Goal: Transaction & Acquisition: Register for event/course

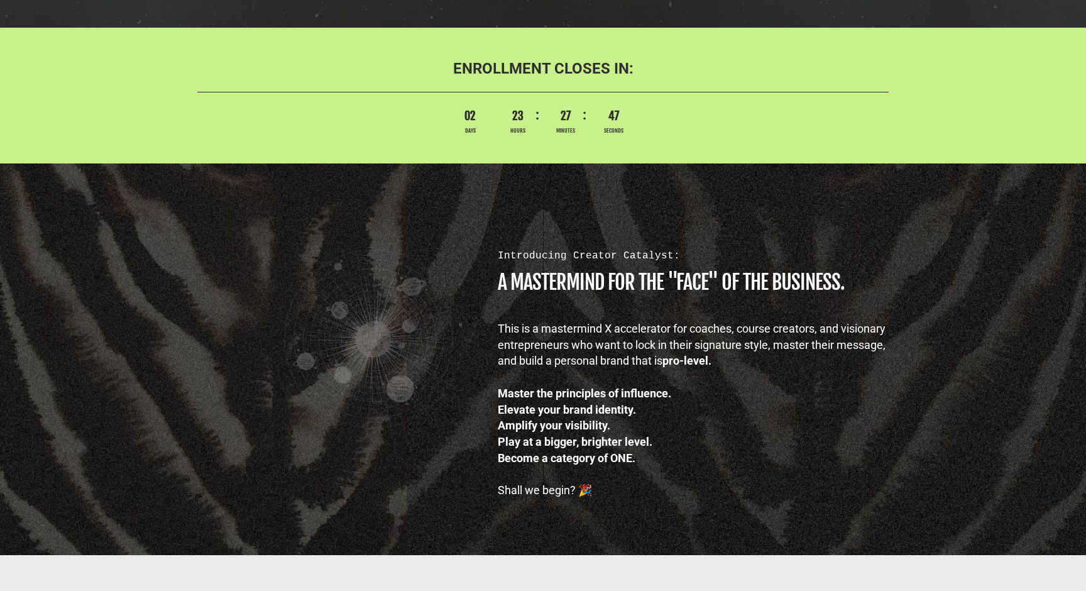
scroll to position [629, 0]
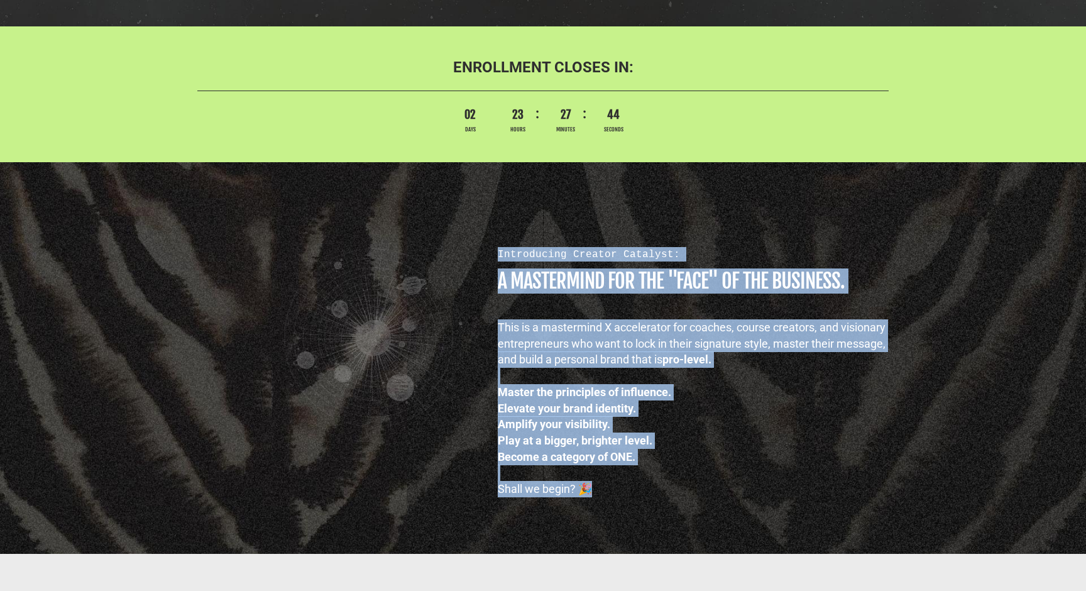
drag, startPoint x: 561, startPoint y: 266, endPoint x: 646, endPoint y: 512, distance: 260.4
click at [646, 512] on div "Introducing Creator Catalyst: A MASTERMIND FOR THE "FACE" OF THE BUSINESS. This…" at bounding box center [543, 358] width 1086 height 392
drag, startPoint x: 646, startPoint y: 512, endPoint x: 488, endPoint y: 235, distance: 319.0
click at [488, 235] on div "Introducing Creator Catalyst: A MASTERMIND FOR THE "FACE" OF THE BUSINESS. This…" at bounding box center [543, 358] width 1086 height 392
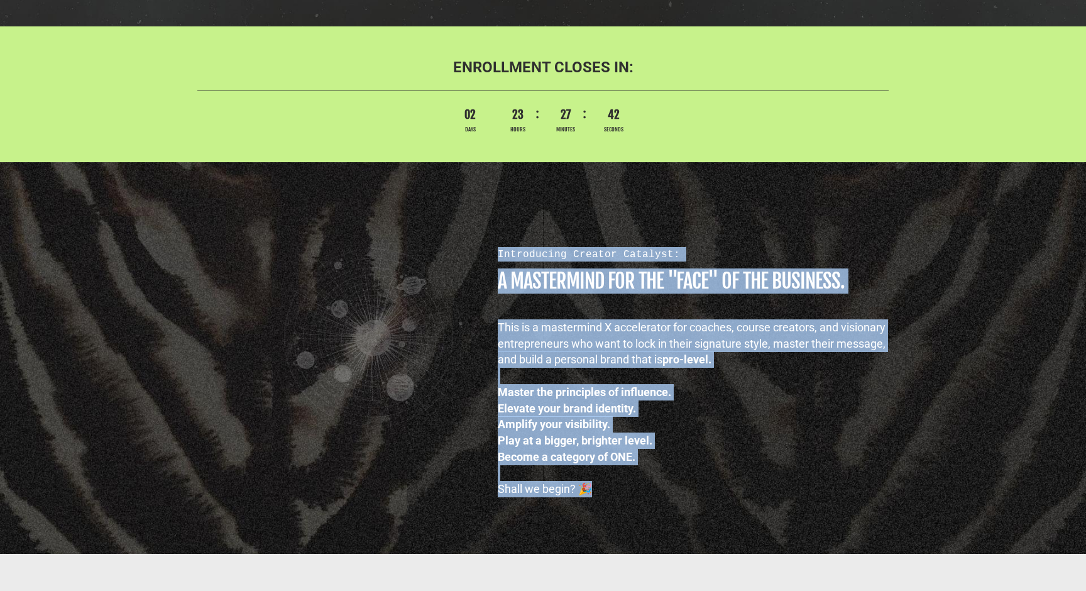
click at [488, 235] on div "Introducing Creator Catalyst: A MASTERMIND FOR THE "FACE" OF THE BUSINESS. This…" at bounding box center [696, 358] width 429 height 278
drag, startPoint x: 488, startPoint y: 235, endPoint x: 667, endPoint y: 488, distance: 309.8
click at [667, 488] on div "Introducing Creator Catalyst: A MASTERMIND FOR THE "FACE" OF THE BUSINESS. This…" at bounding box center [696, 358] width 429 height 278
click at [667, 488] on div "Shall we begin? 🎉" at bounding box center [697, 489] width 398 height 16
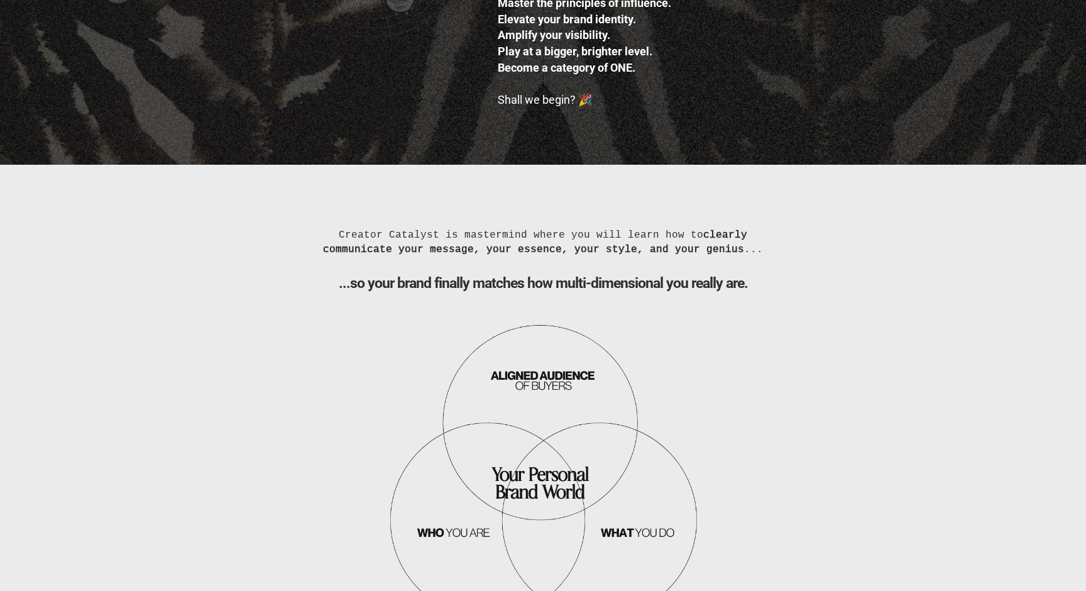
scroll to position [1018, 0]
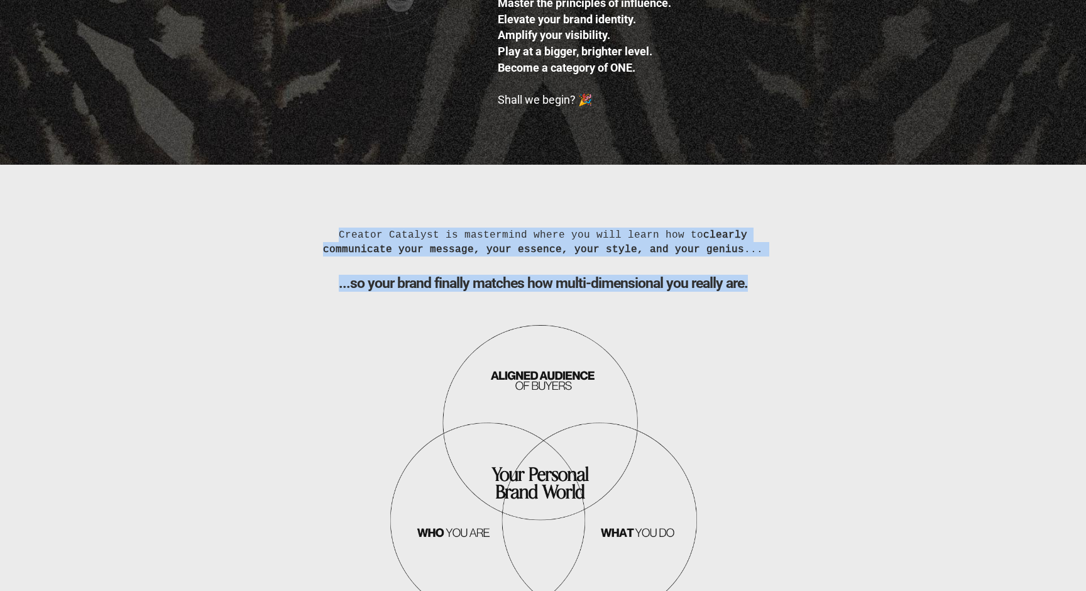
drag, startPoint x: 559, startPoint y: 214, endPoint x: 639, endPoint y: 307, distance: 122.1
click at [639, 307] on div "Creator Catalyst is mastermind where you will learn how to clearly communicate …" at bounding box center [543, 427] width 1086 height 525
click at [536, 287] on b "...so your brand finally matches how multi-dimensional you really are." at bounding box center [543, 283] width 409 height 17
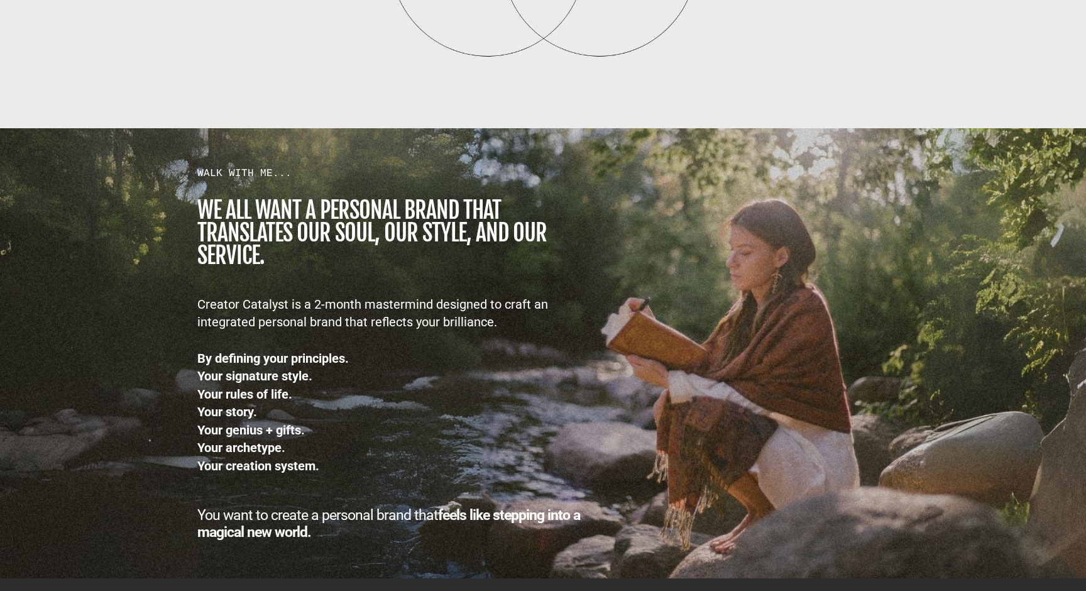
scroll to position [1585, 0]
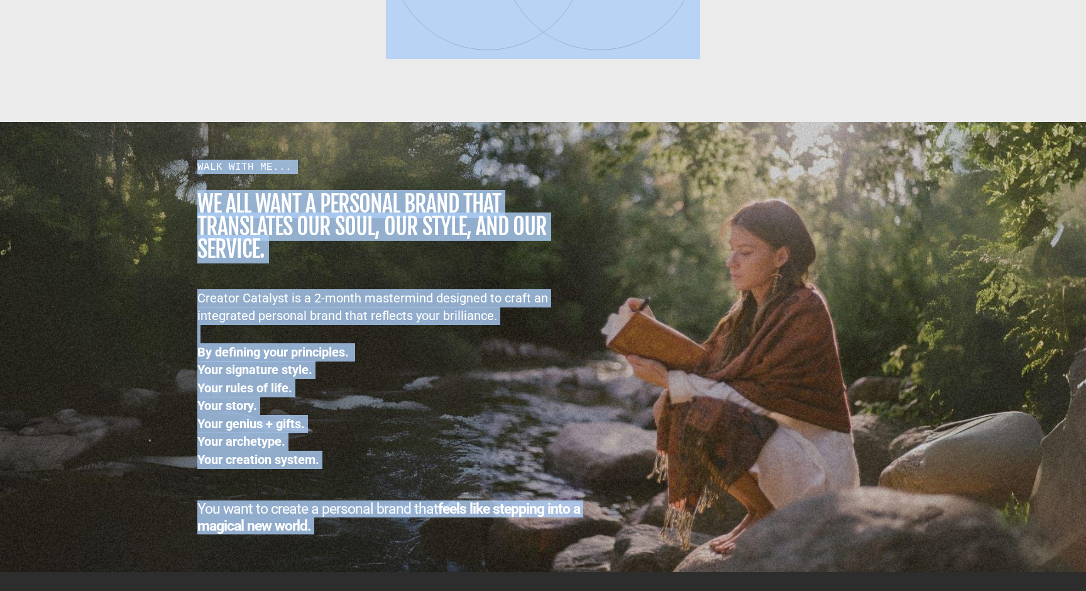
drag, startPoint x: 425, startPoint y: 122, endPoint x: 647, endPoint y: 541, distance: 474.4
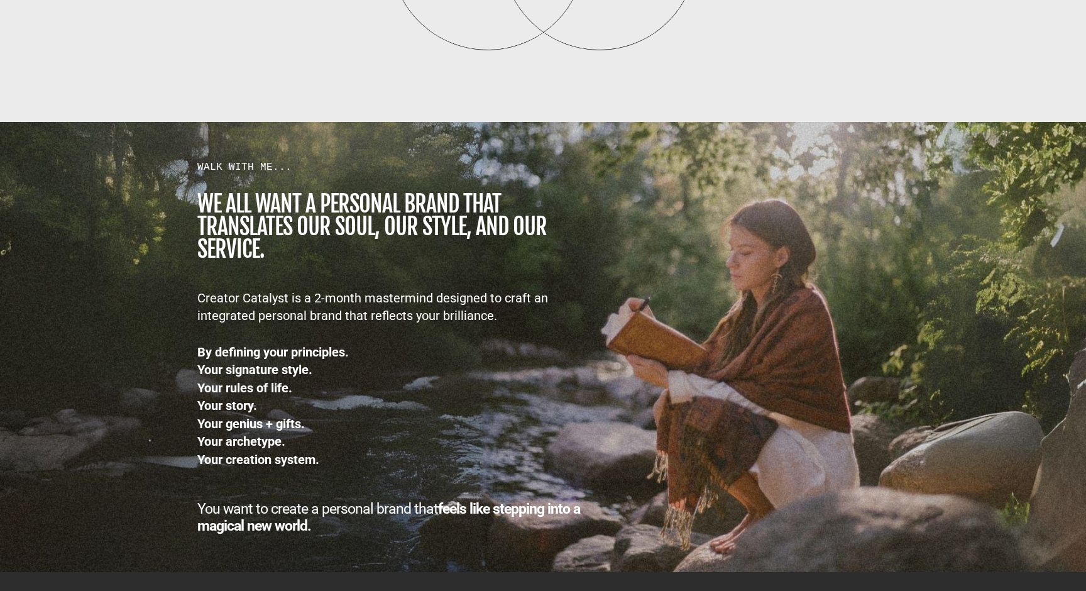
click at [687, 416] on div "WALK WITH ME... we all want a personal brand that TRANSLATES our SOUL, OUR STYL…" at bounding box center [542, 347] width 735 height 424
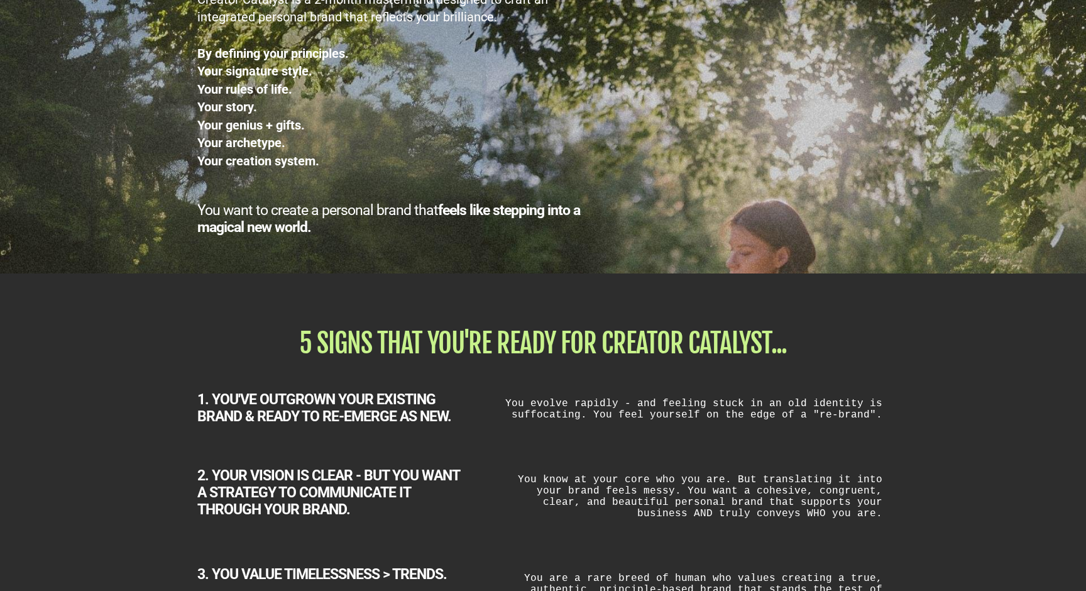
scroll to position [1911, 0]
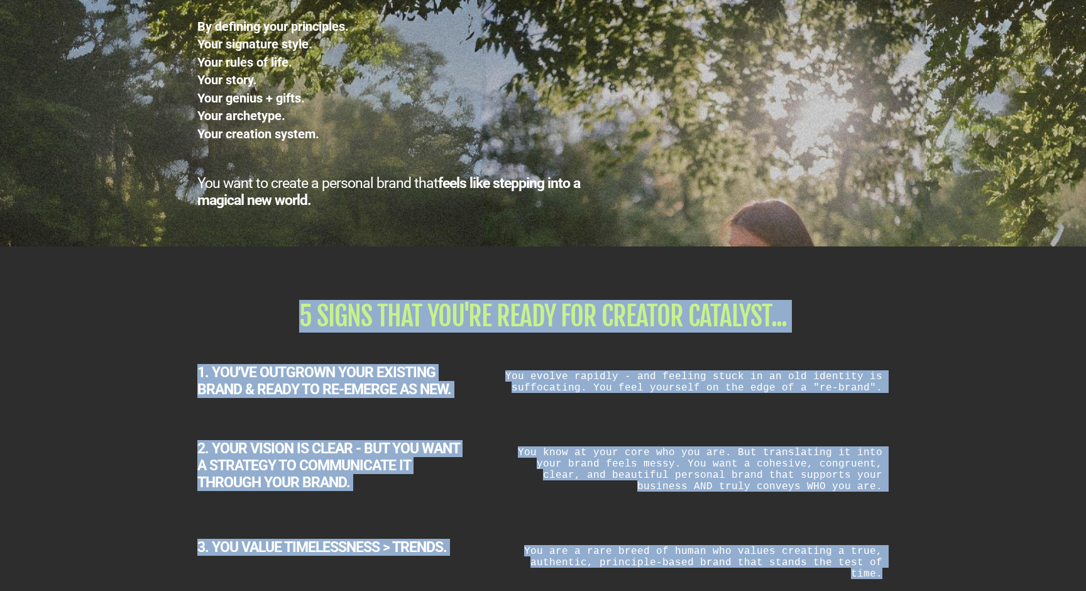
drag, startPoint x: 526, startPoint y: 282, endPoint x: 938, endPoint y: 570, distance: 502.9
click at [938, 570] on div "5 SIGNS THAT YOU'RE READY FOR CREATOR CATALYST... 1. YOU'VE OUTGROWN YOUR EXIST…" at bounding box center [543, 521] width 1086 height 550
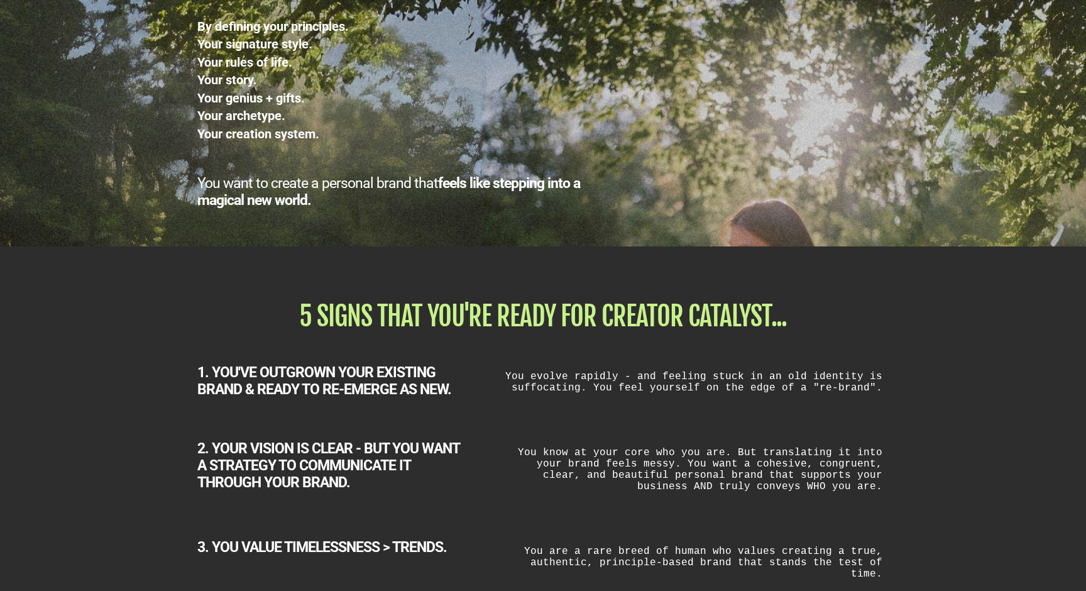
click at [955, 534] on div "5 SIGNS THAT YOU'RE READY FOR CREATOR CATALYST... 1. YOU'VE OUTGROWN YOUR EXIST…" at bounding box center [543, 521] width 1086 height 550
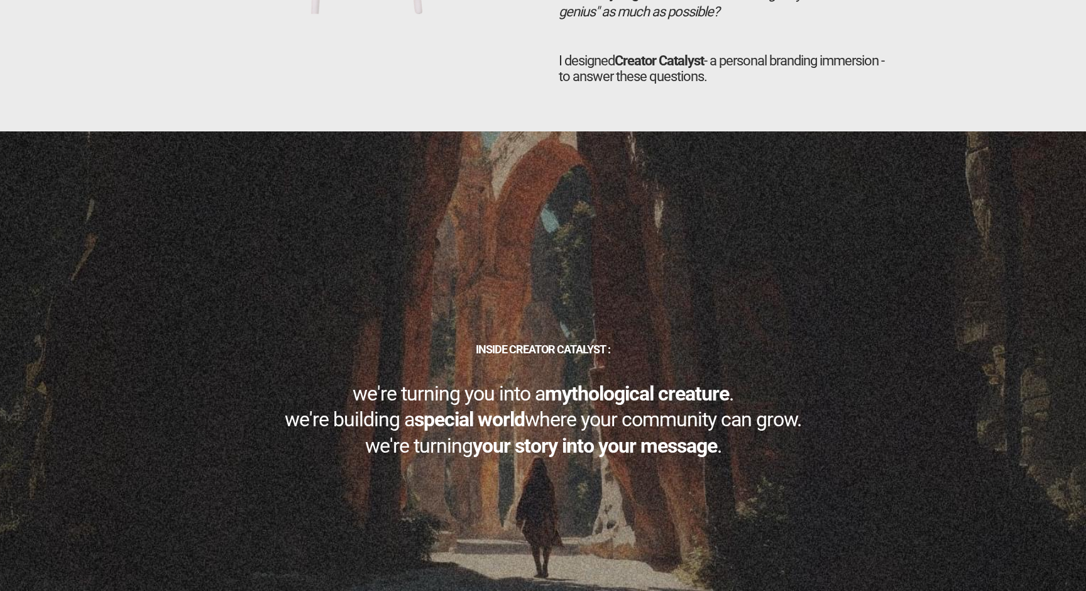
scroll to position [3579, 0]
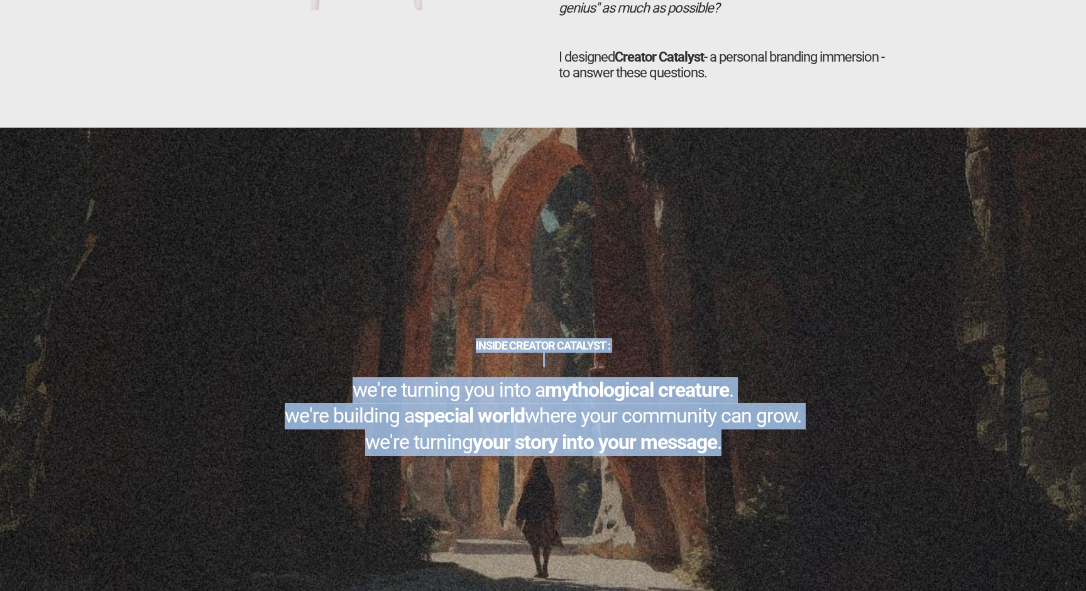
drag, startPoint x: 711, startPoint y: 267, endPoint x: 809, endPoint y: 444, distance: 203.1
click at [809, 444] on div "INSIDE CREATOR CATALYST : we're turning you into a mythological creature . we'r…" at bounding box center [543, 424] width 1086 height 592
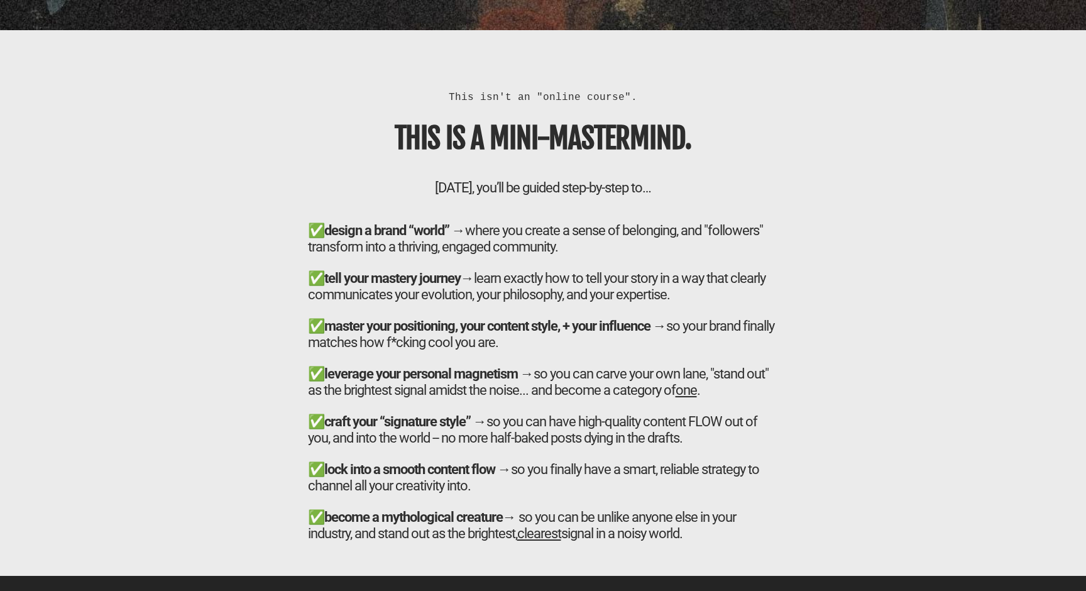
scroll to position [4269, 0]
drag, startPoint x: 773, startPoint y: 528, endPoint x: 419, endPoint y: 66, distance: 582.0
click at [419, 90] on div "This isn't an "online course". THIS IS A MINI-MASTERMIND. [DATE], you’ll be gui…" at bounding box center [543, 323] width 483 height 467
click at [419, 90] on div "This isn't an "online course"." at bounding box center [543, 97] width 471 height 14
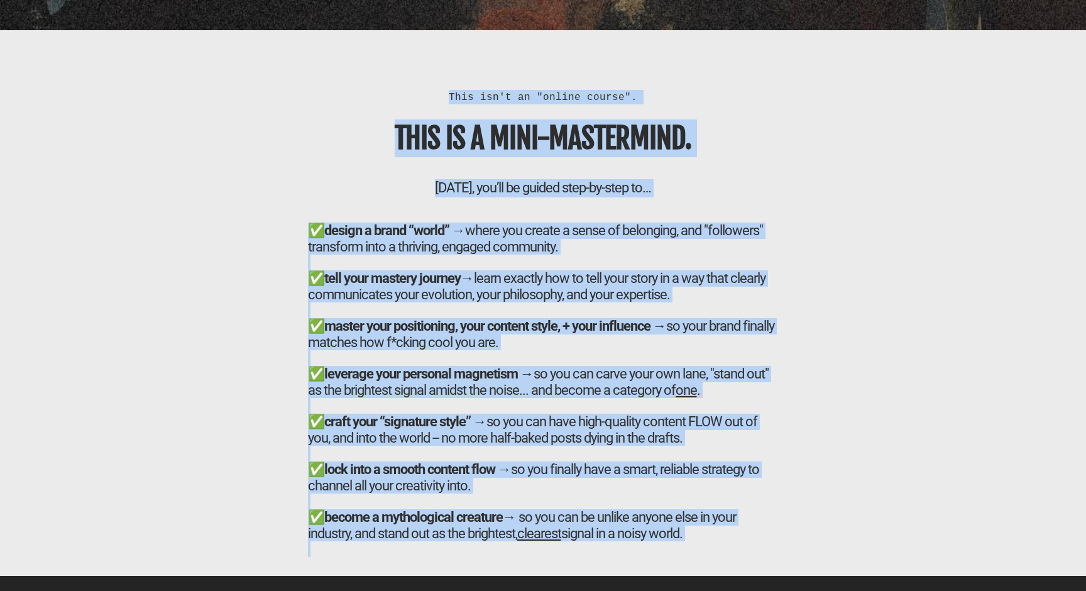
drag, startPoint x: 419, startPoint y: 66, endPoint x: 752, endPoint y: 520, distance: 563.5
click at [752, 520] on div "This isn't an "online course". THIS IS A MINI-MASTERMIND. [DATE], you’ll be gui…" at bounding box center [543, 323] width 483 height 467
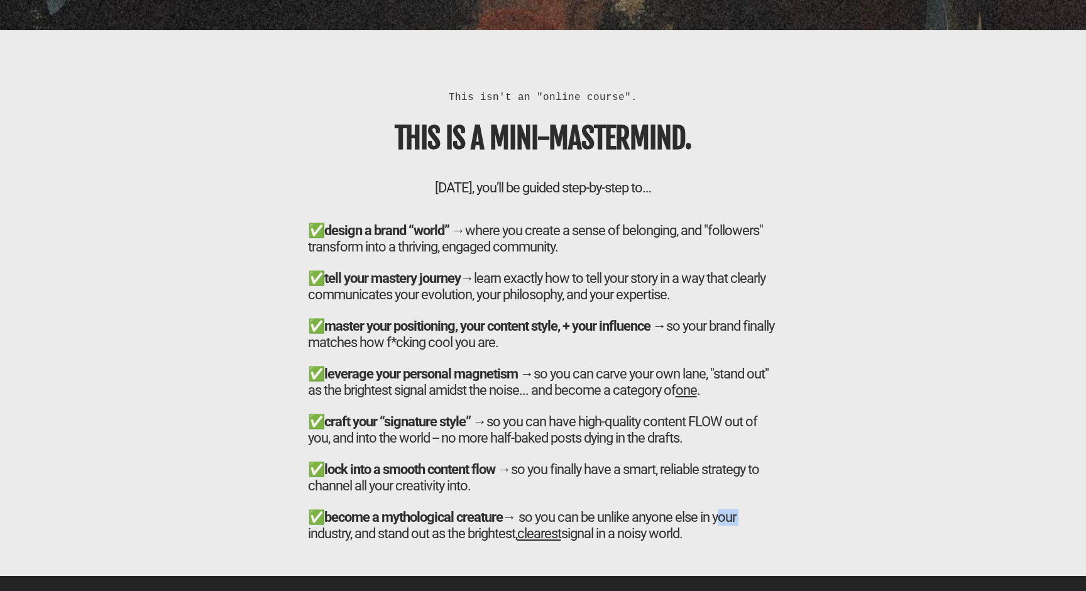
click at [764, 509] on div "✅ become a mythological creature → so you can be unlike anyone else in your ind…" at bounding box center [543, 533] width 471 height 48
click at [769, 517] on div "✅ become a mythological creature → so you can be unlike anyone else in your ind…" at bounding box center [543, 533] width 471 height 48
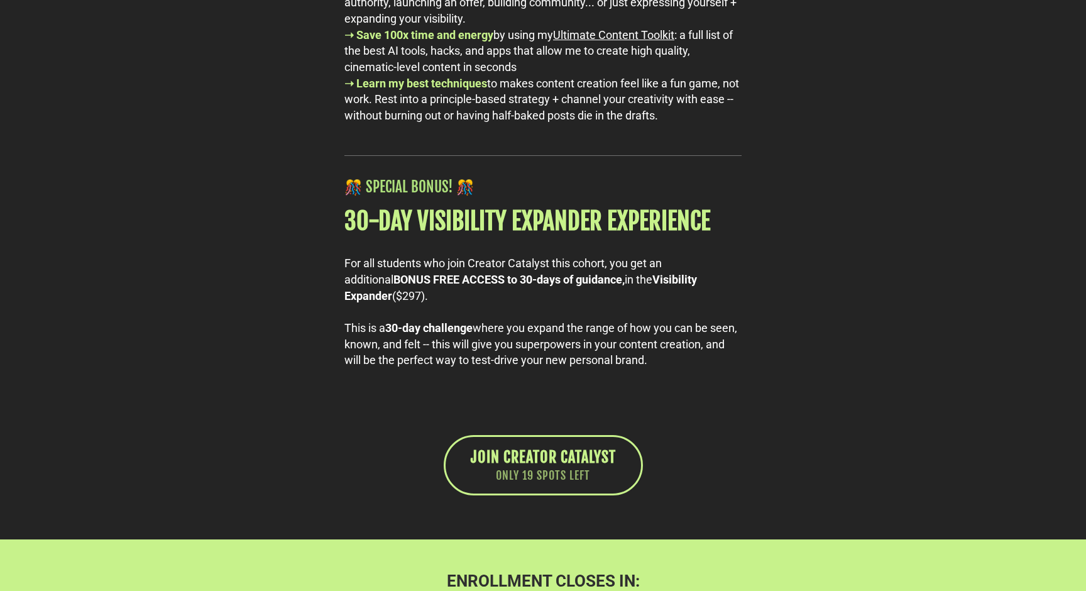
scroll to position [0, 0]
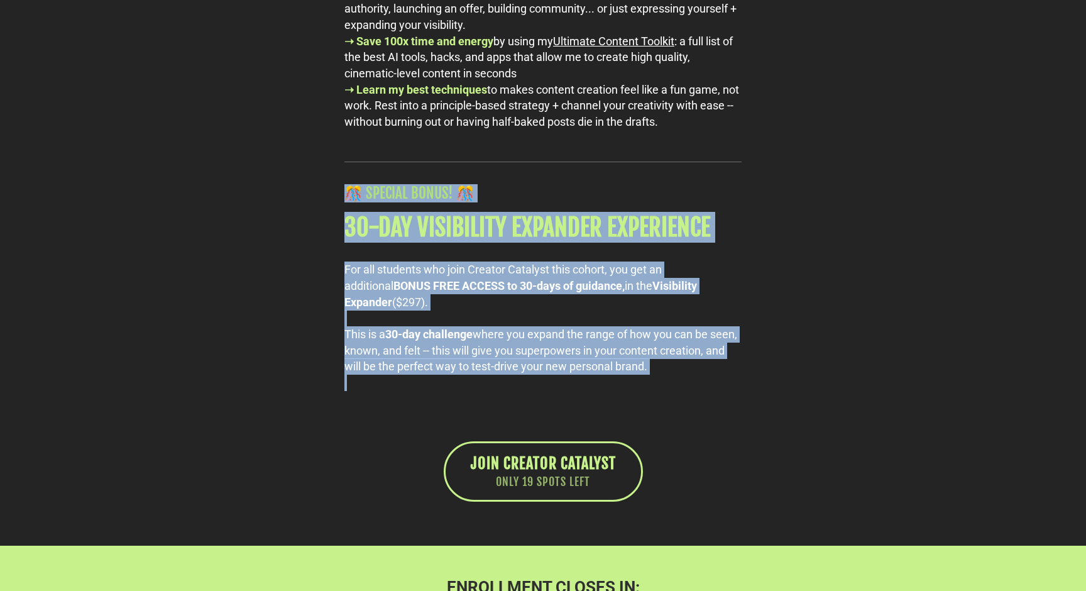
drag, startPoint x: 541, startPoint y: 139, endPoint x: 736, endPoint y: 343, distance: 282.3
click at [736, 343] on div "🎊 SPECIAL BONUS! 🎊 30-DAY VISIBILITY EXPANDER EXPERIENCE For all students who j…" at bounding box center [543, 273] width 410 height 236
click at [746, 339] on div "🎊 SPECIAL BONUS! 🎊 30-DAY VISIBILITY EXPANDER EXPERIENCE For all students who j…" at bounding box center [543, 273] width 410 height 236
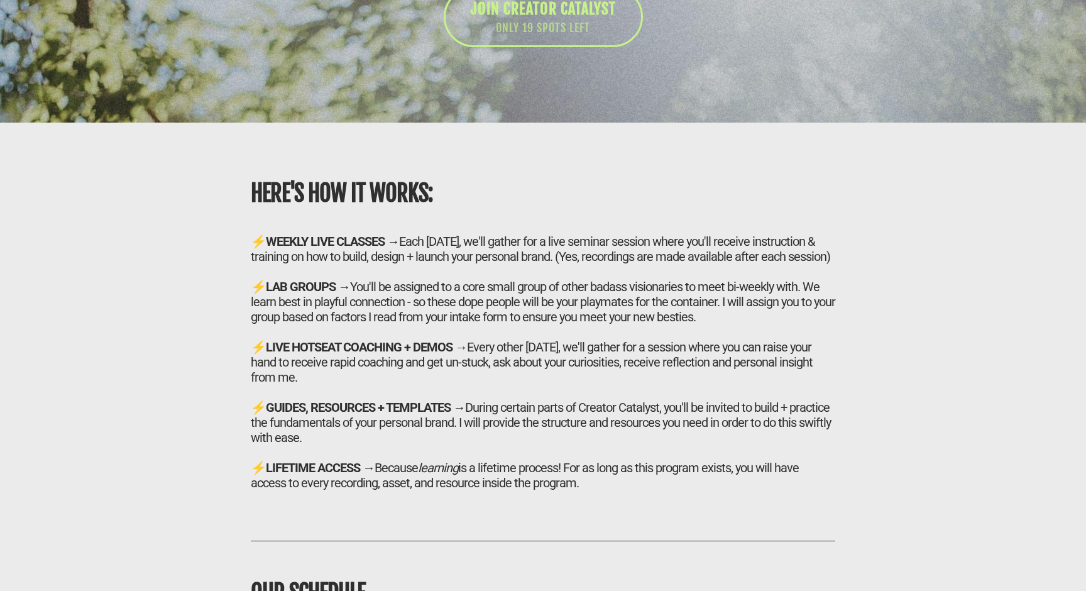
scroll to position [7743, 0]
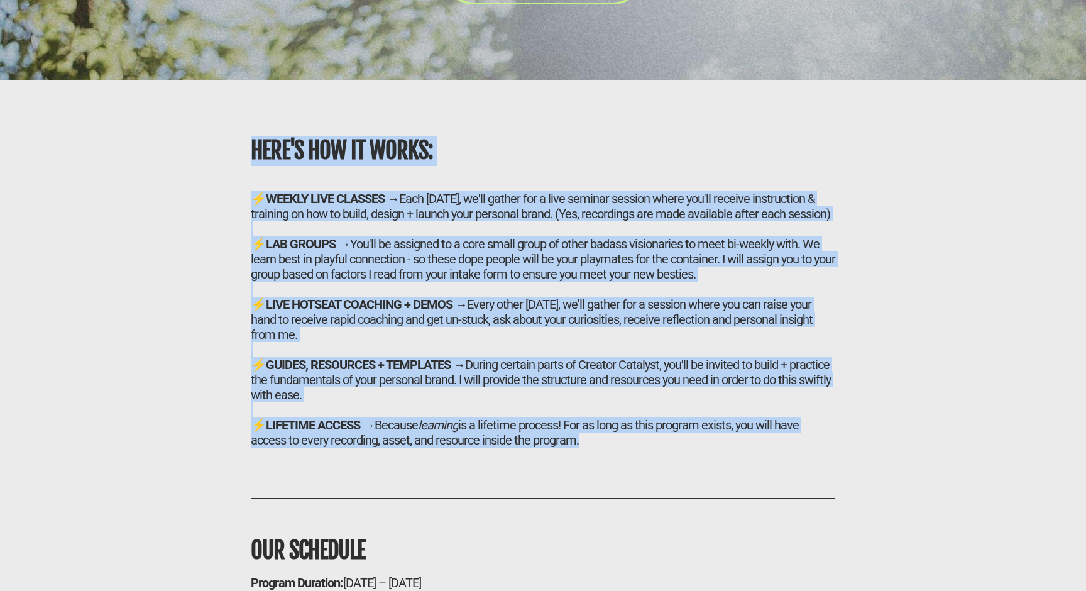
drag, startPoint x: 671, startPoint y: 436, endPoint x: 484, endPoint y: 81, distance: 401.5
click at [484, 92] on div "HERE'S HOW IT WORKS: ⚡ WEEKLY LIVE CLASSES → Each [DATE], we'll gather for a li…" at bounding box center [542, 388] width 735 height 593
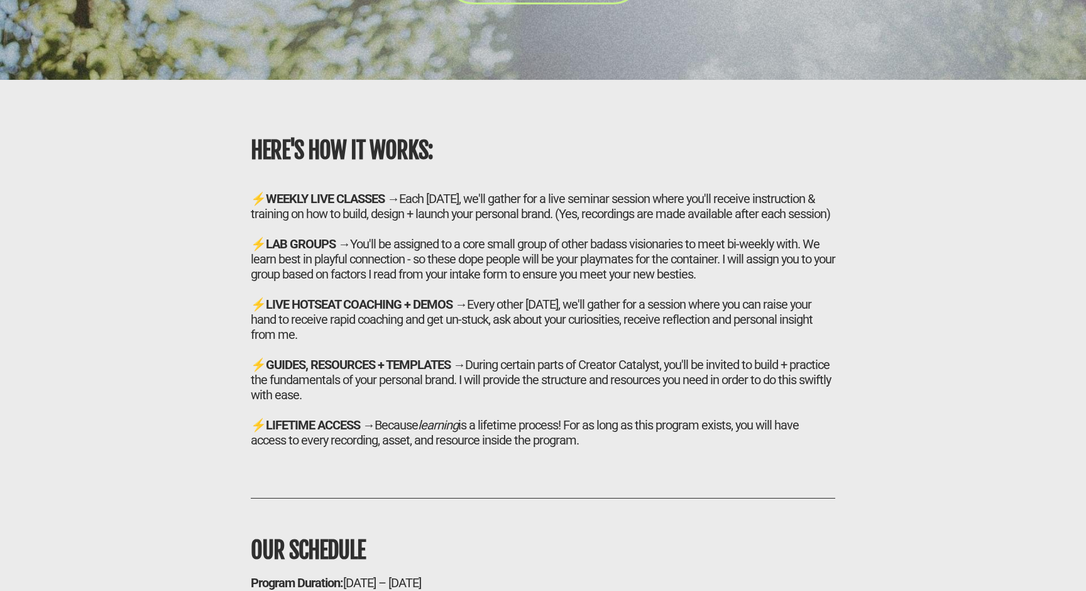
click at [535, 136] on h1 "HERE'S HOW IT WORKS:" at bounding box center [543, 151] width 585 height 30
drag, startPoint x: 575, startPoint y: 197, endPoint x: 664, endPoint y: 429, distance: 248.8
click at [664, 429] on div "HERE'S HOW IT WORKS: ⚡ WEEKLY LIVE CLASSES → Each [DATE], we'll gather for a li…" at bounding box center [543, 276] width 629 height 368
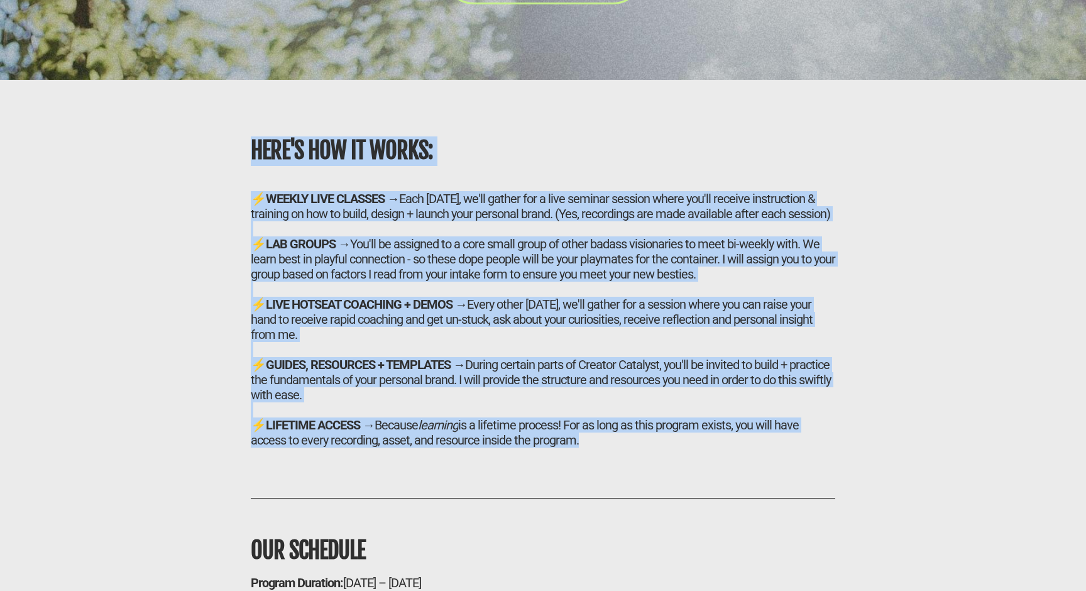
drag, startPoint x: 664, startPoint y: 429, endPoint x: 512, endPoint y: 82, distance: 378.5
click at [512, 92] on div "HERE'S HOW IT WORKS: ⚡ WEEKLY LIVE CLASSES → Each [DATE], we'll gather for a li…" at bounding box center [543, 276] width 629 height 368
click at [512, 105] on div "HERE'S HOW IT WORKS: ⚡ WEEKLY LIVE CLASSES → Each [DATE], we'll gather for a li…" at bounding box center [543, 276] width 616 height 343
drag, startPoint x: 512, startPoint y: 82, endPoint x: 697, endPoint y: 427, distance: 391.8
click at [697, 427] on div "HERE'S HOW IT WORKS: ⚡ WEEKLY LIVE CLASSES → Each [DATE], we'll gather for a li…" at bounding box center [543, 276] width 629 height 368
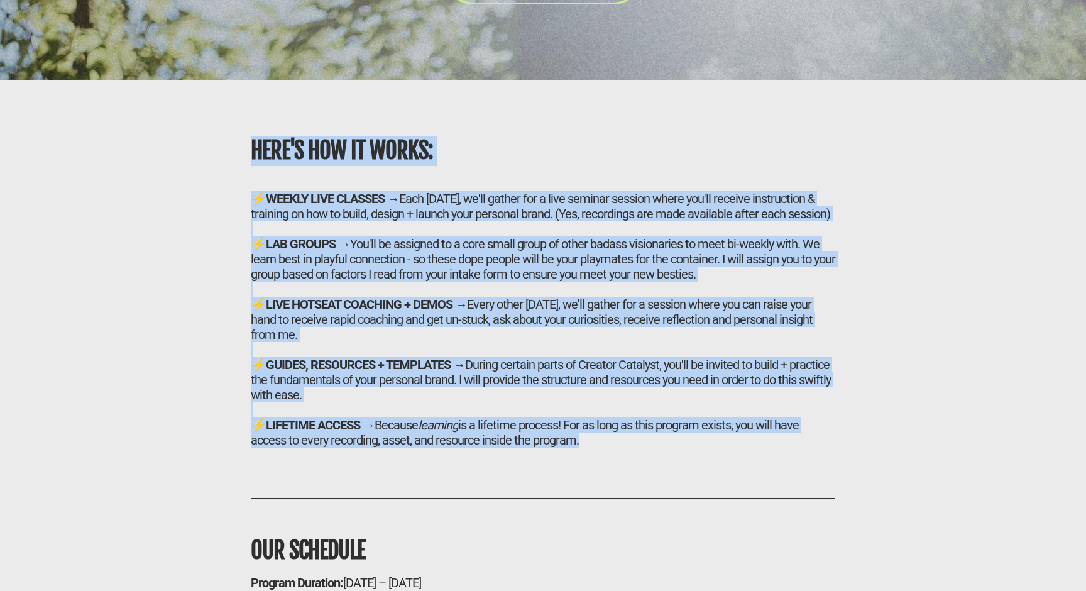
click at [545, 301] on div "⚡ LIVE HOTSEAT COACHING + DEMOS → Every other [DATE], we'll gather for a sessio…" at bounding box center [543, 319] width 585 height 45
drag, startPoint x: 687, startPoint y: 420, endPoint x: 509, endPoint y: 80, distance: 384.1
click at [509, 92] on div "HERE'S HOW IT WORKS: ⚡ WEEKLY LIVE CLASSES → Each [DATE], we'll gather for a li…" at bounding box center [542, 388] width 735 height 593
click at [529, 221] on div at bounding box center [543, 228] width 585 height 15
drag, startPoint x: 561, startPoint y: 355, endPoint x: 612, endPoint y: 421, distance: 82.9
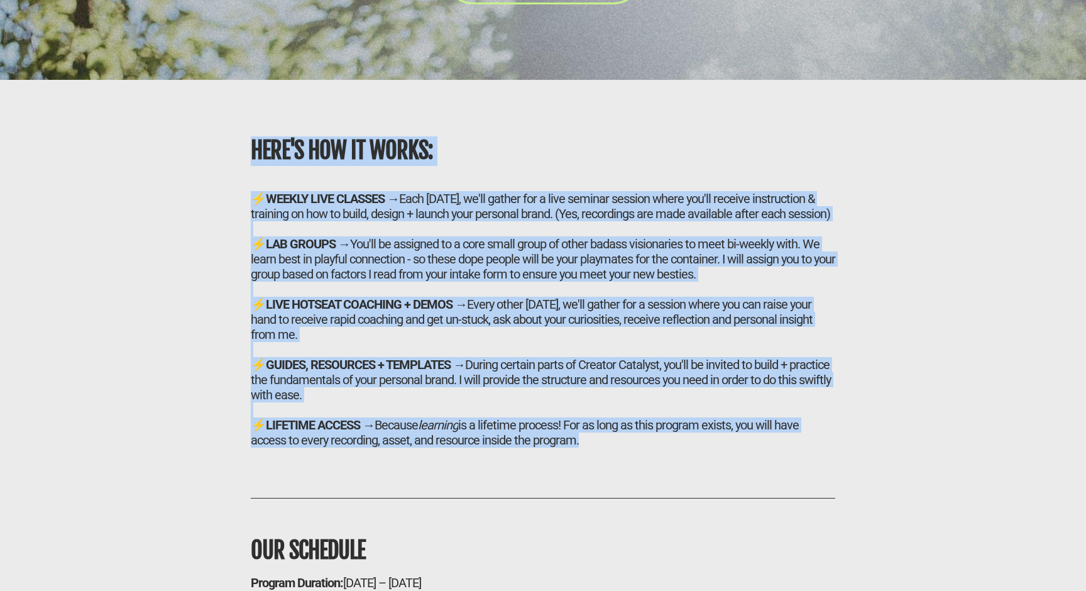
click at [612, 421] on h2 "⚡ WEEKLY LIVE CLASSES → Each [DATE], we'll gather for a live seminar session wh…" at bounding box center [543, 319] width 585 height 256
click at [612, 421] on div "⚡ LIFETIME ACCESS → Because learning is a lifetime process! For as long as this…" at bounding box center [543, 432] width 585 height 30
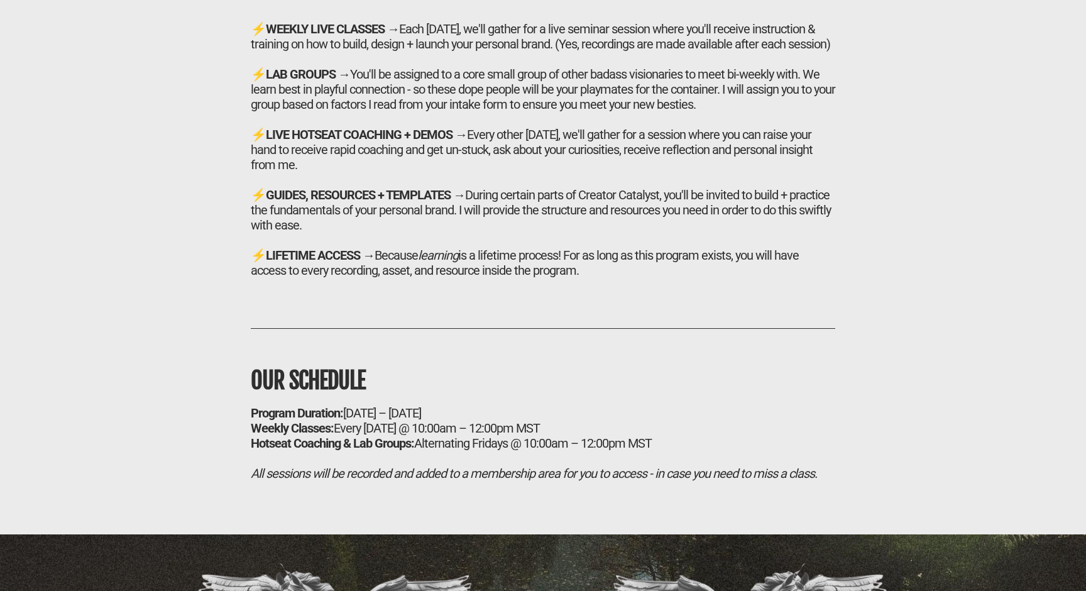
scroll to position [7914, 0]
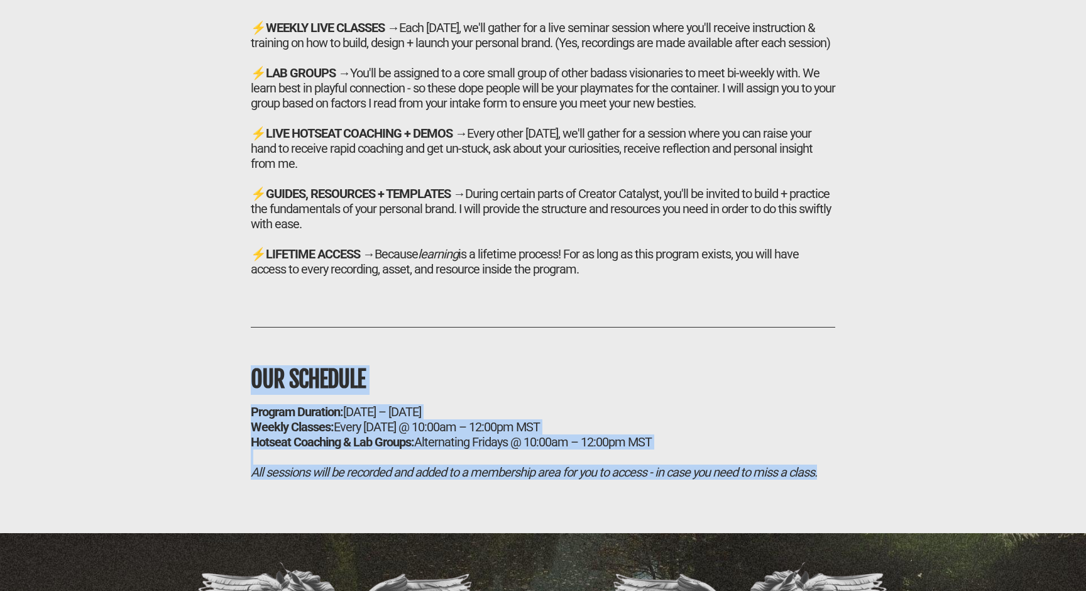
drag, startPoint x: 397, startPoint y: 309, endPoint x: 502, endPoint y: 463, distance: 186.9
click at [502, 463] on div "OUR SCHEDULE Program Duration: [DATE] – [DATE] Weekly Classes: Every [DATE] @ 1…" at bounding box center [543, 401] width 629 height 225
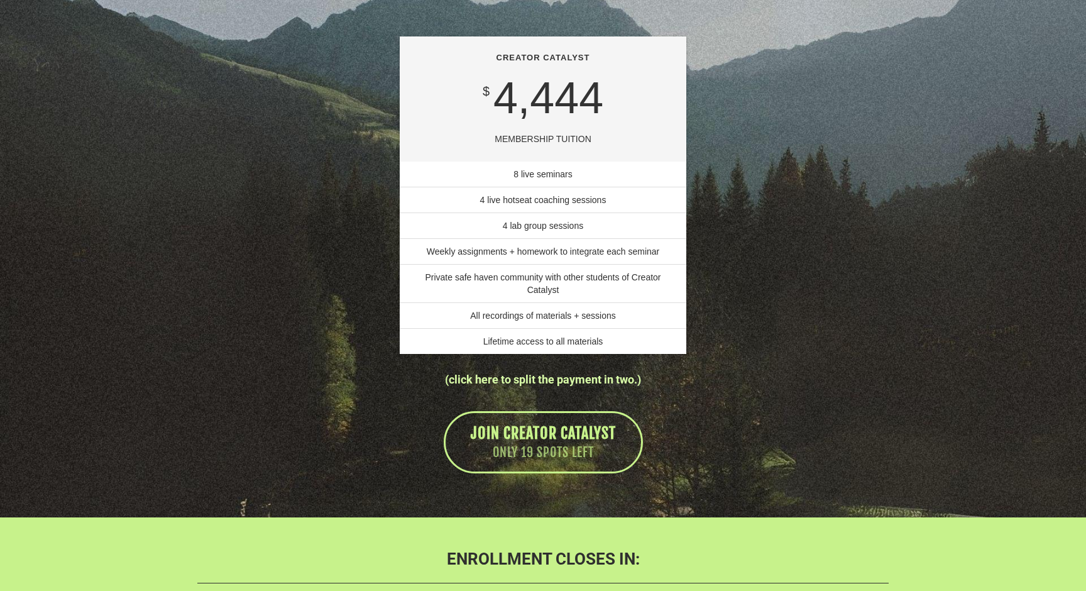
scroll to position [8764, 0]
click at [535, 373] on link "(click here to split the payment in two.)" at bounding box center [543, 379] width 196 height 13
